Goal: Task Accomplishment & Management: Manage account settings

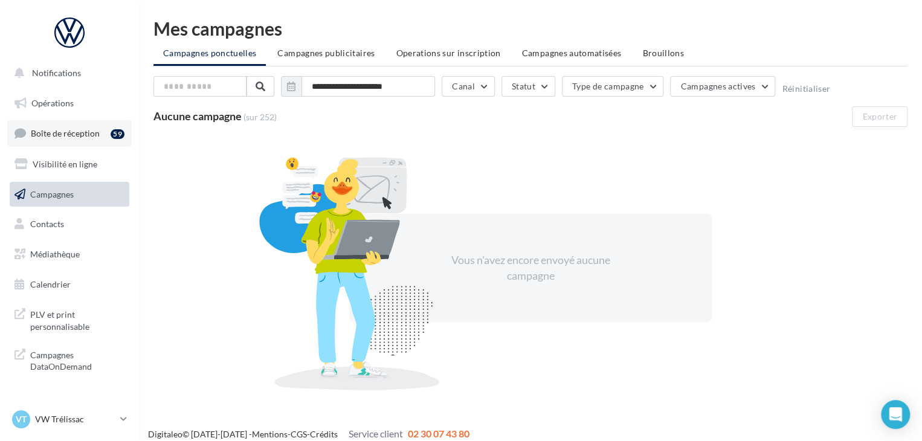
click at [80, 124] on link "Boîte de réception 59" at bounding box center [69, 133] width 124 height 26
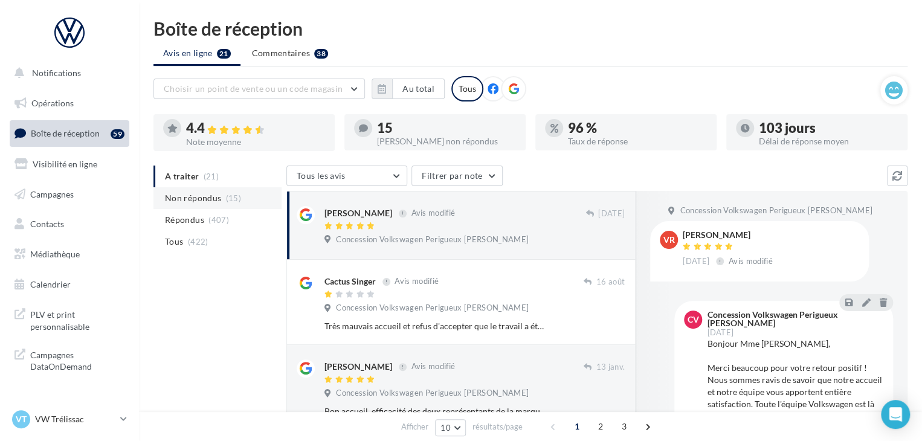
click at [254, 205] on li "Non répondus (15)" at bounding box center [217, 198] width 128 height 22
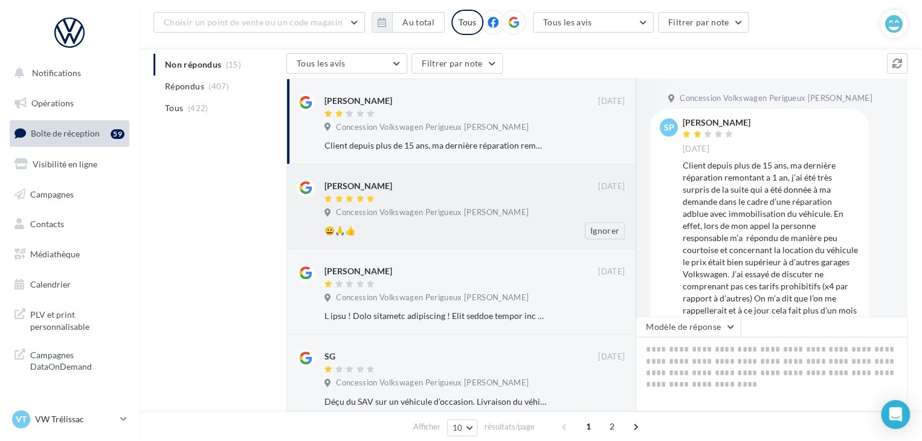
scroll to position [152, 0]
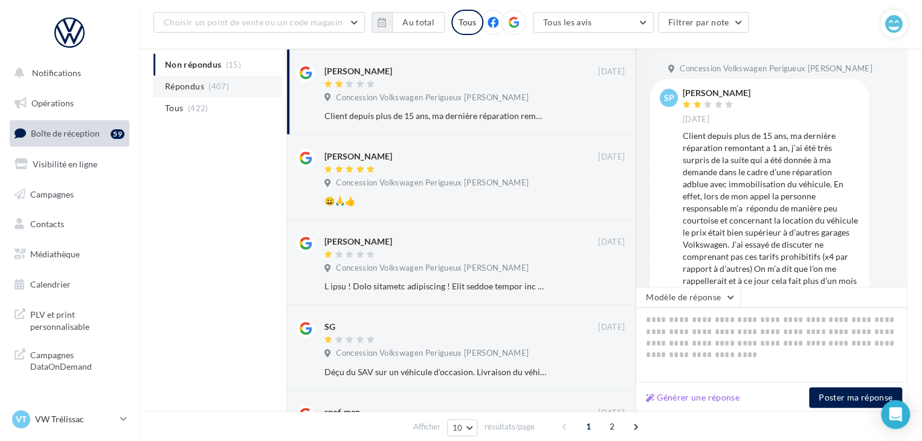
click at [207, 97] on li "Répondus (407)" at bounding box center [217, 87] width 128 height 22
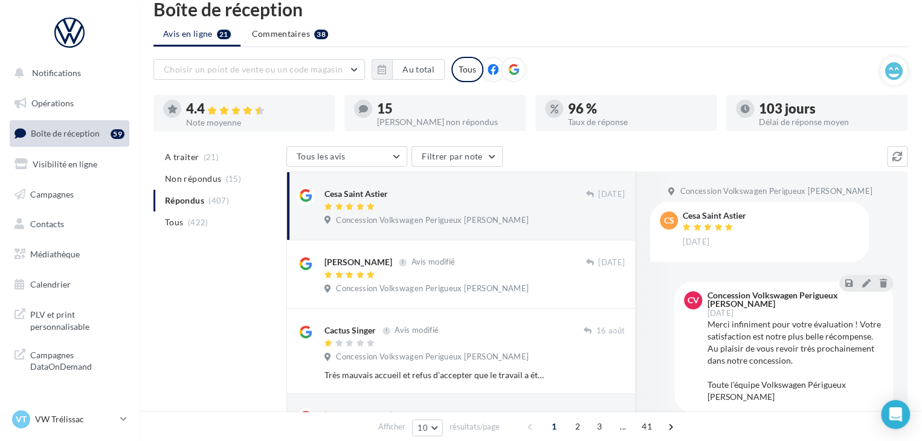
scroll to position [18, 0]
